Goal: Information Seeking & Learning: Learn about a topic

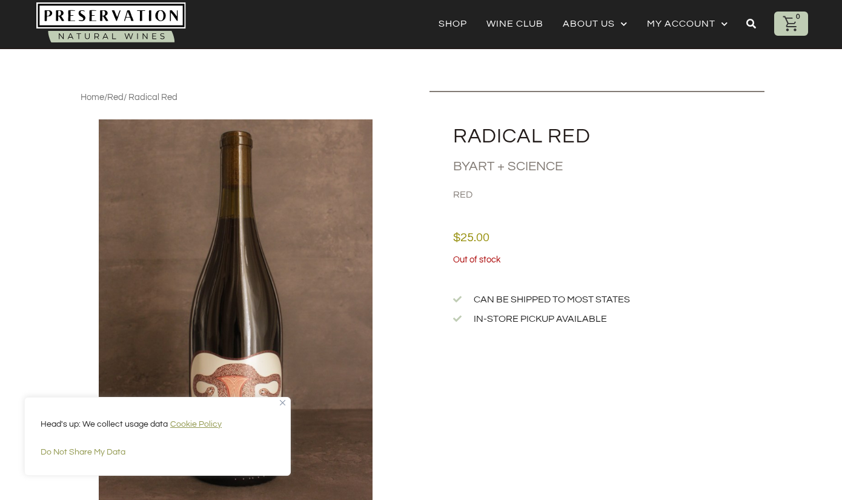
click at [285, 401] on img "Close" at bounding box center [282, 402] width 5 height 5
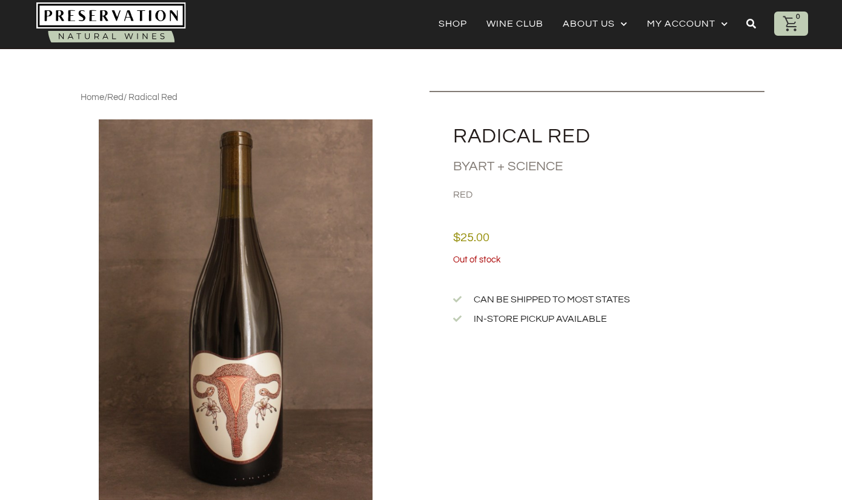
drag, startPoint x: 258, startPoint y: 375, endPoint x: -5, endPoint y: 448, distance: 273.2
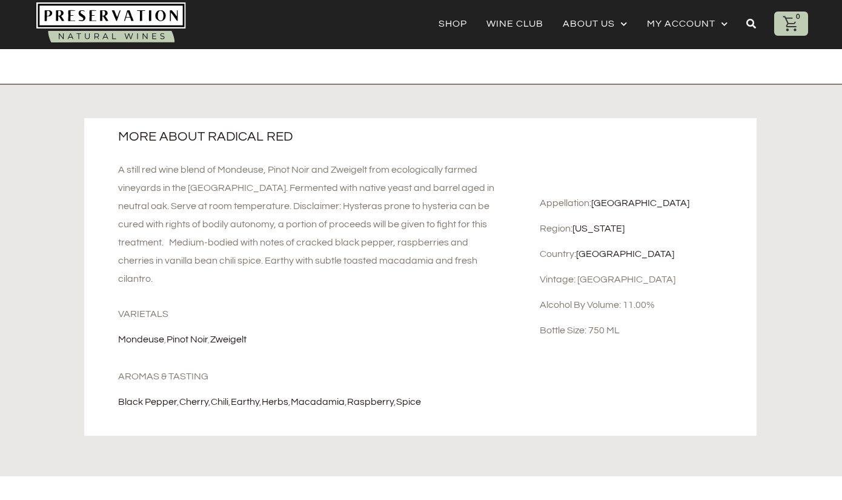
scroll to position [491, 0]
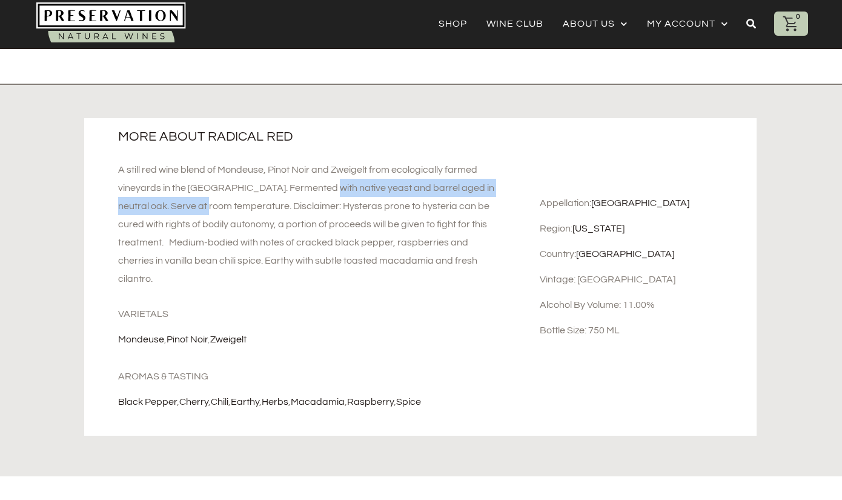
drag, startPoint x: 266, startPoint y: 188, endPoint x: 168, endPoint y: 200, distance: 98.8
click at [168, 200] on div "A still red wine blend of Mondeuse, Pinot Noir and Zweigelt from ecologically f…" at bounding box center [309, 224] width 382 height 127
copy div "Fermented with native yeast and barrel aged in neutral oak."
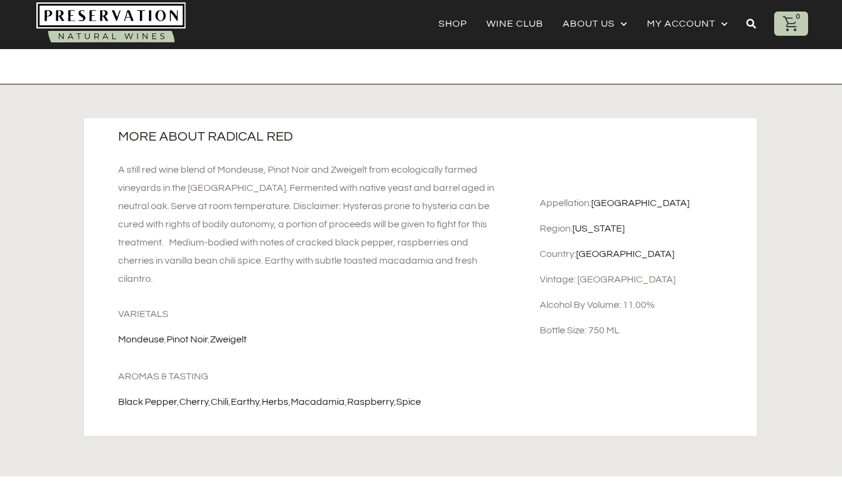
click at [316, 353] on div "More about Radical Red A still red wine blend of Mondeuse, Pinot Noir and Zweig…" at bounding box center [308, 277] width 449 height 318
drag, startPoint x: 437, startPoint y: 399, endPoint x: 106, endPoint y: 402, distance: 330.9
click at [106, 402] on div "More about Radical Red A still red wine blend of Mondeuse, Pinot Noir and Zweig…" at bounding box center [308, 277] width 449 height 318
copy div "black pepper , cherry , chili , earthy , herbs , macadamia , raspberry , spice"
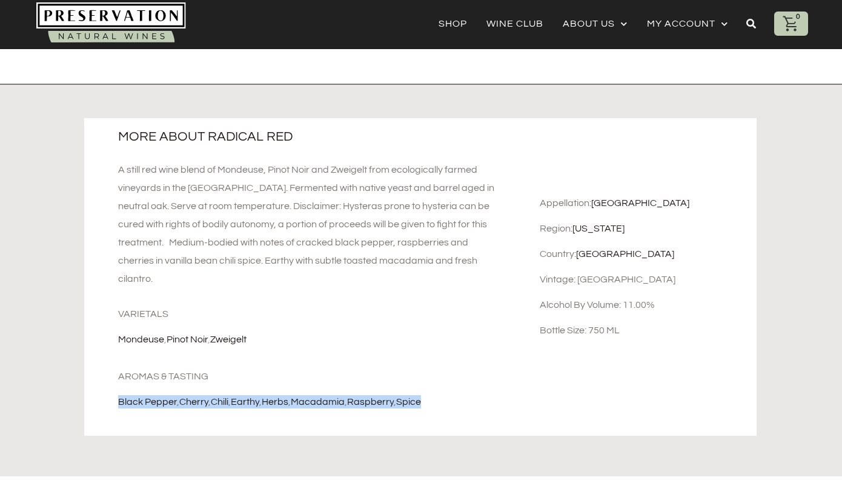
copy div "black pepper , cherry , chili , earthy , herbs , macadamia , raspberry , spice"
click at [393, 262] on div "A still red wine blend of Mondeuse, Pinot Noir and Zweigelt from ecologically f…" at bounding box center [309, 224] width 382 height 127
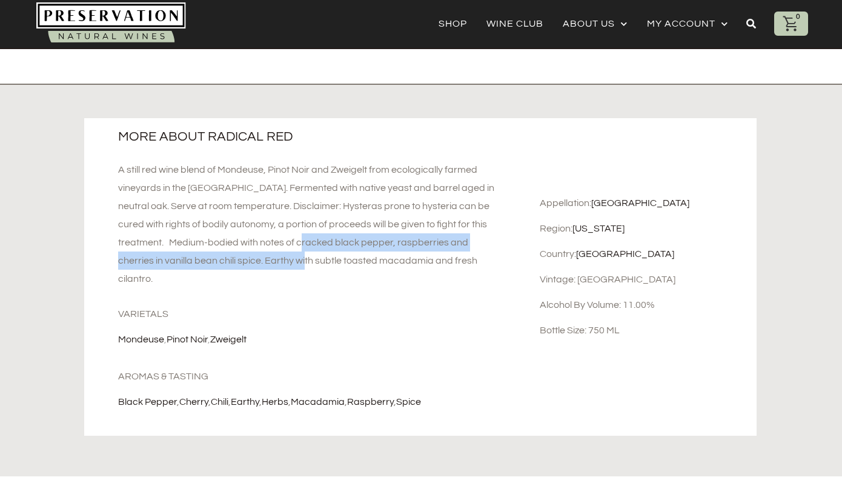
drag, startPoint x: 263, startPoint y: 261, endPoint x: 261, endPoint y: 243, distance: 17.7
click at [261, 243] on div "A still red wine blend of Mondeuse, Pinot Noir and Zweigelt from ecologically f…" at bounding box center [309, 224] width 382 height 127
copy div "notes of cracked black pepper, raspberries and cherries in vanilla bean chili s…"
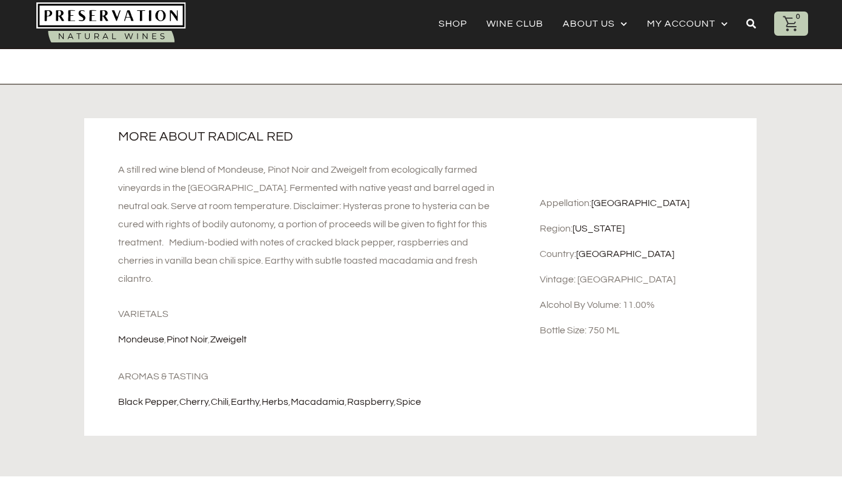
click at [346, 293] on div "More about Radical Red A still red wine blend of Mondeuse, Pinot Noir and Zweig…" at bounding box center [308, 277] width 449 height 318
